Goal: Information Seeking & Learning: Learn about a topic

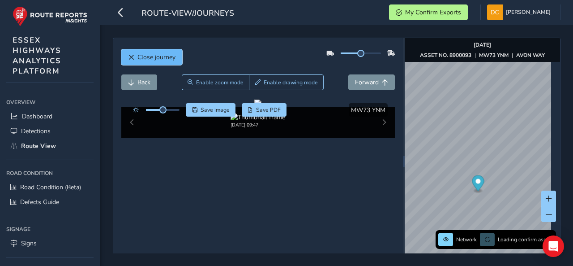
click at [136, 57] on button "Close journey" at bounding box center [151, 57] width 61 height 16
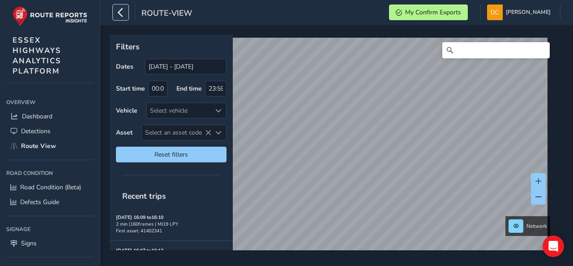
click at [121, 10] on icon "button" at bounding box center [120, 12] width 9 height 16
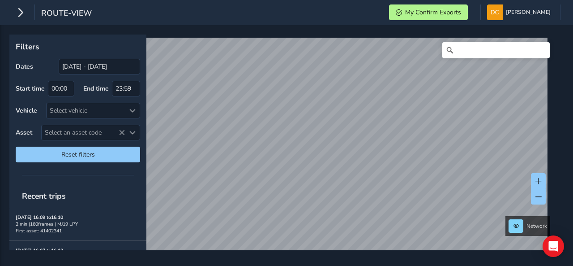
click at [30, 10] on div "route-view" at bounding box center [52, 12] width 79 height 16
click at [19, 13] on icon "button" at bounding box center [20, 12] width 9 height 16
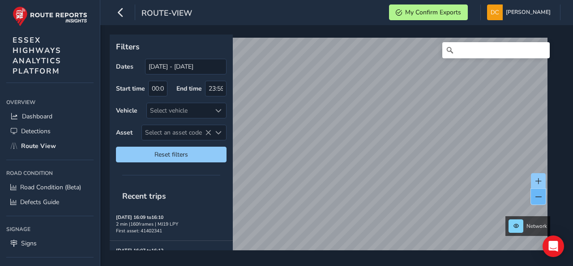
click at [534, 193] on button at bounding box center [538, 197] width 15 height 16
click at [300, 256] on div "Filters Dates [DATE] - [DATE] Start time 00:00 End time 23:59 Vehicle Select ve…" at bounding box center [336, 145] width 473 height 240
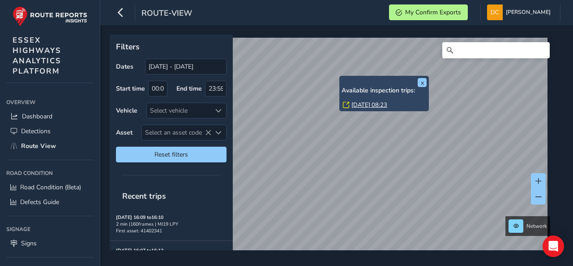
click at [355, 104] on link "[DATE] 08:23" at bounding box center [370, 105] width 36 height 8
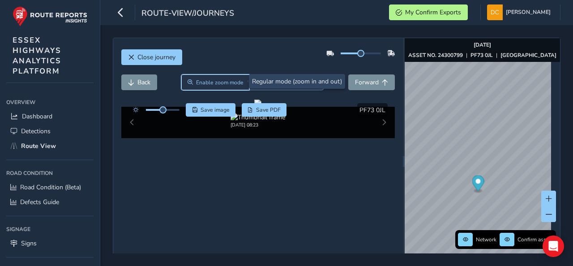
click at [238, 85] on span "Enable zoom mode" at bounding box center [219, 82] width 47 height 7
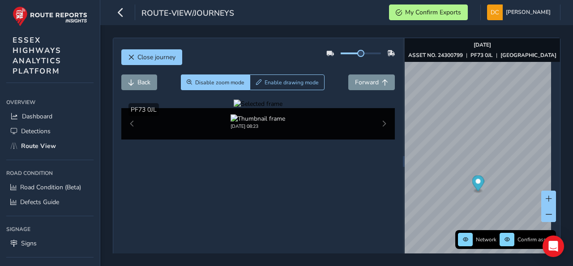
click at [283, 108] on div at bounding box center [258, 103] width 49 height 9
